Goal: Information Seeking & Learning: Learn about a topic

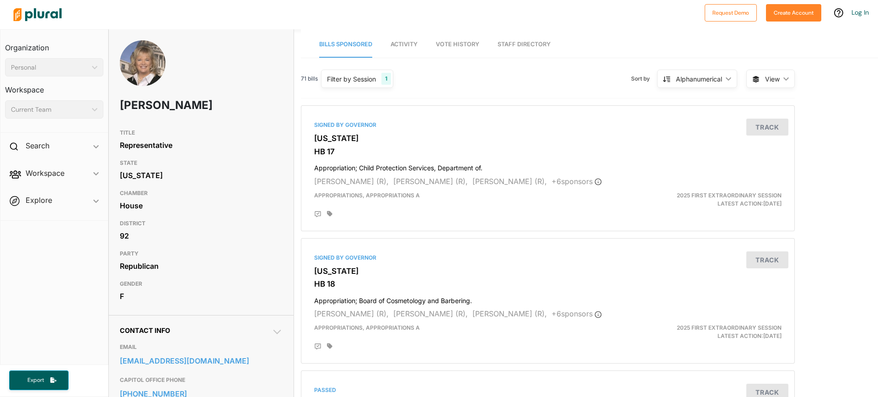
click at [142, 71] on img at bounding box center [143, 70] width 46 height 61
click at [139, 109] on h1 "[PERSON_NAME]" at bounding box center [168, 105] width 97 height 27
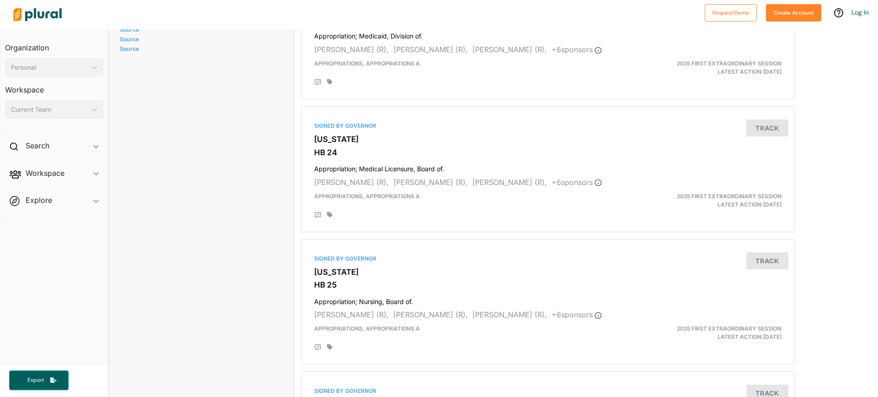
scroll to position [868, 0]
